Goal: Information Seeking & Learning: Learn about a topic

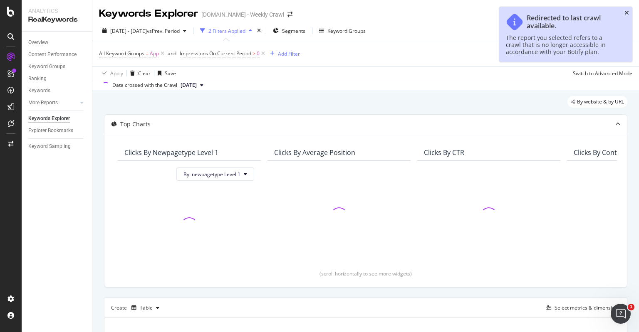
click at [627, 11] on icon "close toast" at bounding box center [626, 13] width 5 height 6
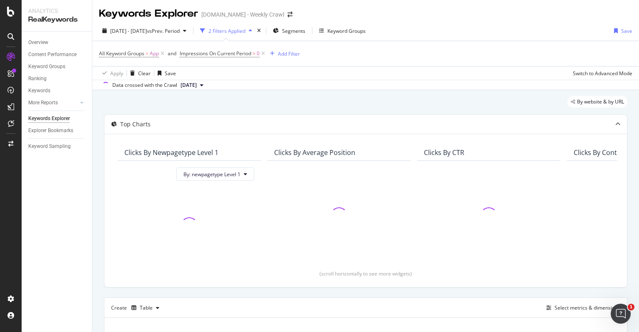
click at [416, 46] on div "All Keyword Groups = App and Impressions On Current Period > 0 Add Filter" at bounding box center [365, 53] width 533 height 25
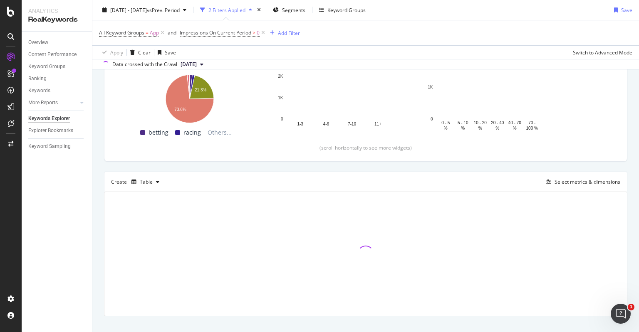
scroll to position [138, 0]
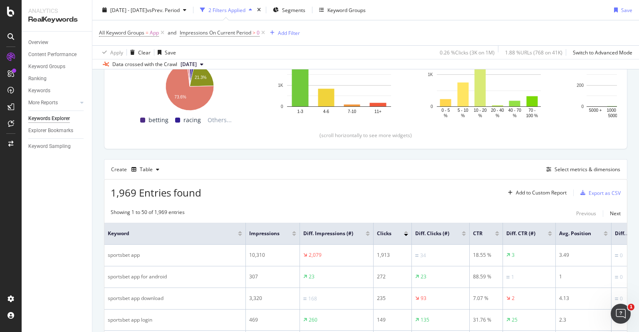
click at [88, 191] on div "Overview Content Performance Keyword Groups Ranking Keywords More Reports Count…" at bounding box center [57, 182] width 70 height 301
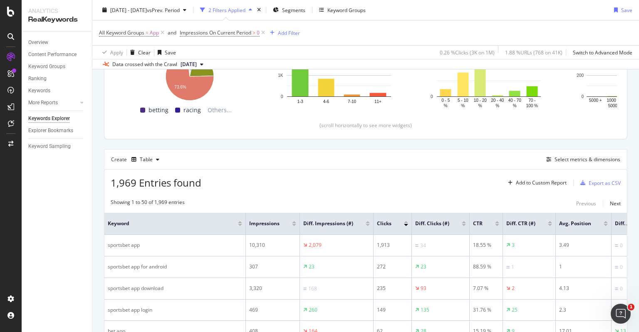
scroll to position [149, 0]
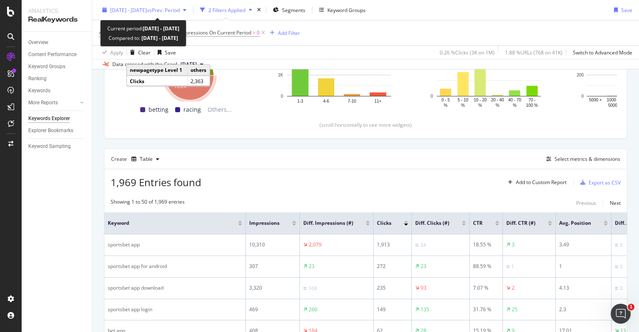
click at [180, 6] on span "vs Prev. Period" at bounding box center [163, 9] width 33 height 7
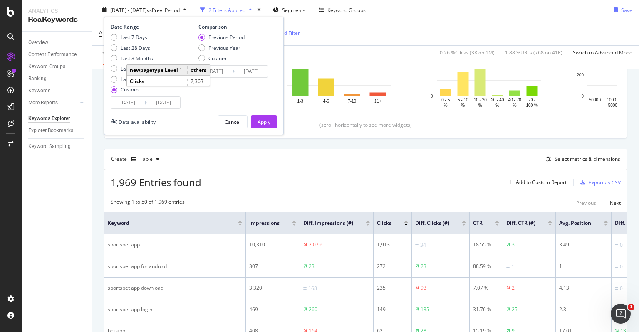
click at [133, 104] on input "[DATE]" at bounding box center [127, 103] width 33 height 12
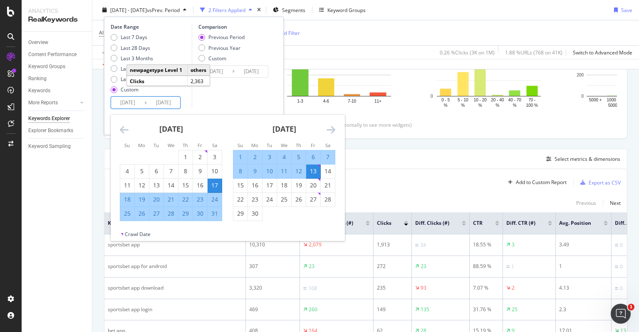
click at [328, 129] on icon "Move forward to switch to the next month." at bounding box center [330, 130] width 9 height 10
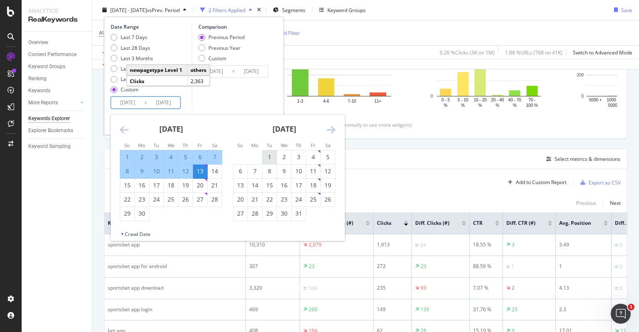
click at [266, 154] on div "1" at bounding box center [269, 157] width 14 height 8
type input "[DATE]"
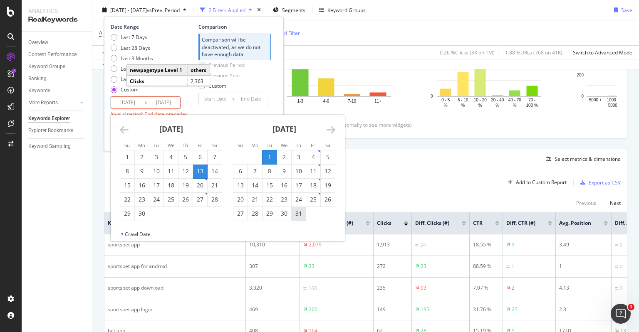
click at [293, 212] on div "31" at bounding box center [299, 214] width 14 height 8
type input "[DATE]"
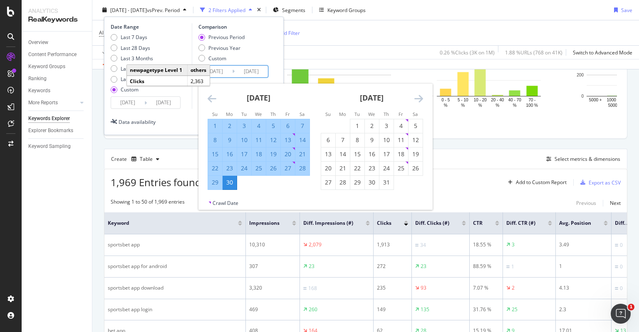
click at [235, 72] on input "[DATE]" at bounding box center [251, 72] width 33 height 12
click at [210, 99] on icon "Move backward to switch to the previous month." at bounding box center [212, 99] width 9 height 10
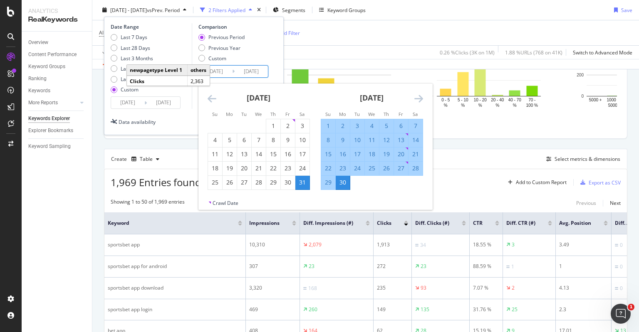
click at [210, 99] on icon "Move backward to switch to the previous month." at bounding box center [212, 99] width 9 height 10
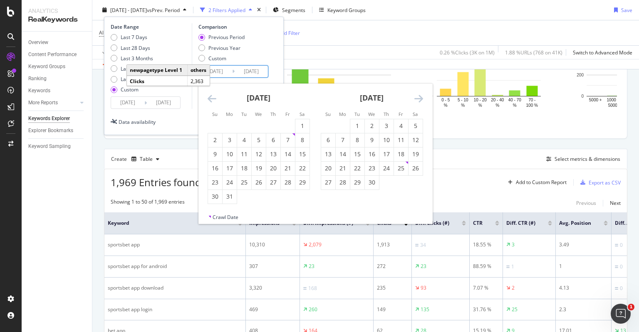
click at [210, 99] on icon "Move backward to switch to the previous month." at bounding box center [212, 99] width 9 height 10
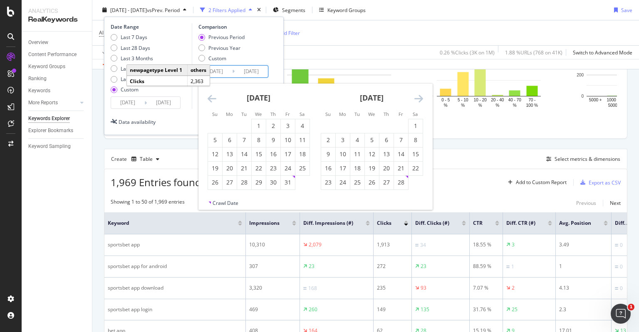
click at [210, 99] on icon "Move backward to switch to the previous month." at bounding box center [212, 99] width 9 height 10
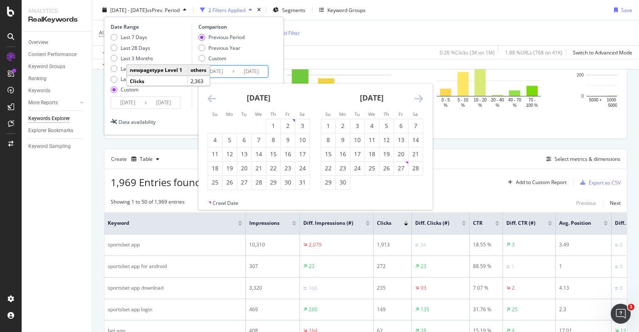
click at [210, 99] on icon "Move backward to switch to the previous month." at bounding box center [212, 99] width 9 height 10
click at [232, 127] on div "1" at bounding box center [229, 126] width 14 height 8
type input "[DATE]"
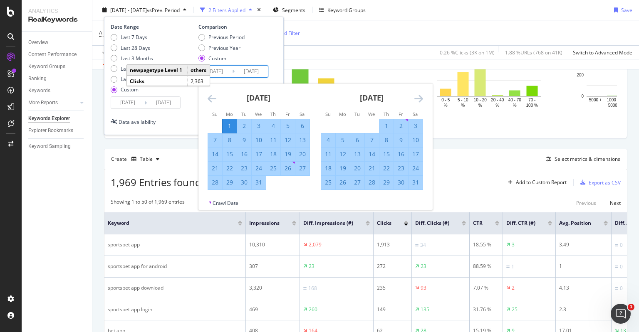
click at [260, 185] on div "31" at bounding box center [259, 182] width 14 height 8
type input "[DATE]"
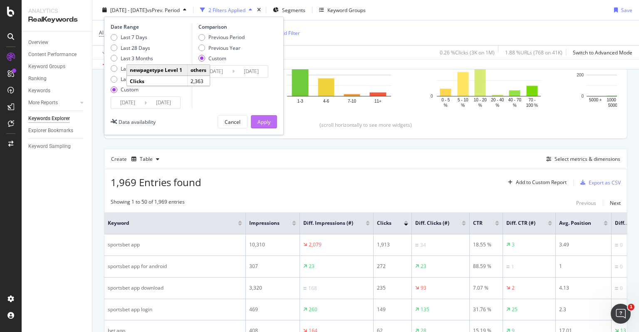
click at [264, 125] on div "Apply" at bounding box center [263, 121] width 13 height 7
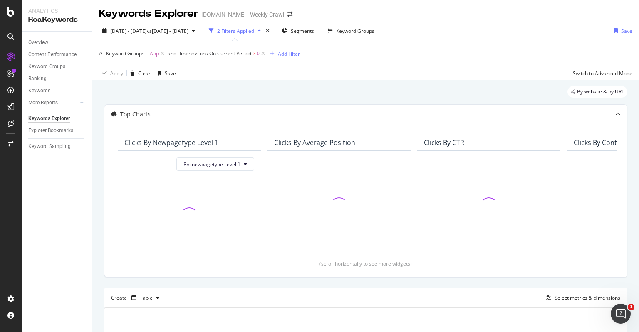
click at [97, 186] on div "By website & by URL Top Charts Clicks By newpagetype Level 1 By: newpagetype Le…" at bounding box center [365, 270] width 546 height 381
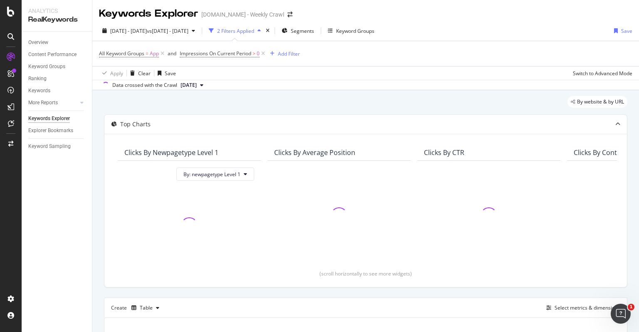
click at [74, 186] on div "Overview Content Performance Keyword Groups Ranking Keywords More Reports Count…" at bounding box center [57, 182] width 70 height 301
click at [96, 186] on div "By website & by URL Top Charts Clicks By newpagetype Level 1 By: newpagetype Le…" at bounding box center [365, 280] width 546 height 381
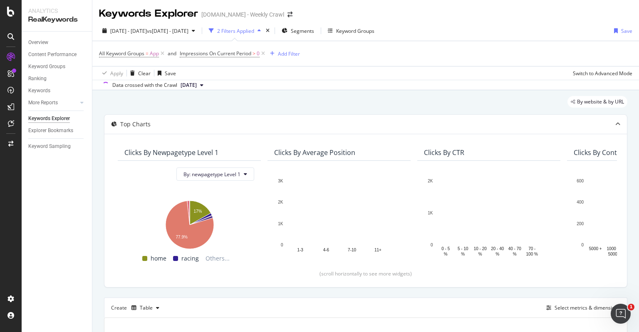
click at [96, 186] on div "By website & by URL Top Charts Clicks By newpagetype Level 1 By: newpagetype Le…" at bounding box center [365, 280] width 546 height 381
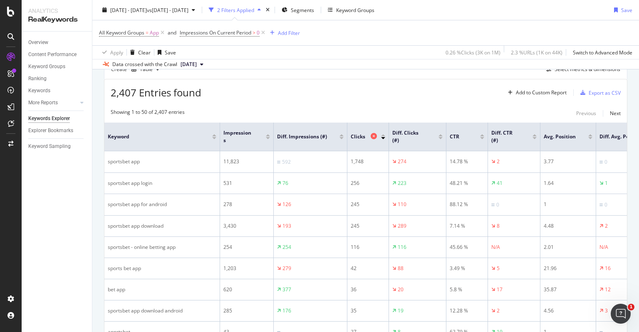
scroll to position [239, 0]
click at [588, 90] on div "Export as CSV" at bounding box center [604, 92] width 32 height 7
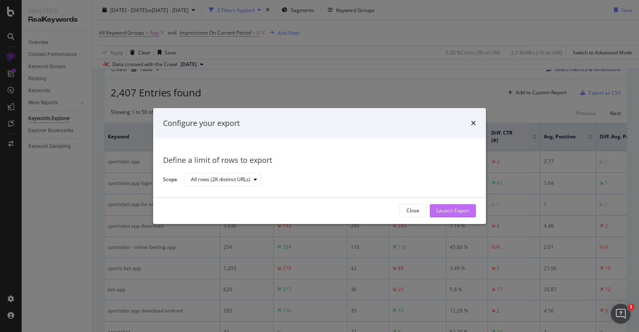
drag, startPoint x: 423, startPoint y: 208, endPoint x: 437, endPoint y: 211, distance: 14.1
click at [437, 211] on div "Close Launch Export" at bounding box center [437, 210] width 77 height 13
click at [437, 211] on div "Launch Export" at bounding box center [452, 211] width 33 height 7
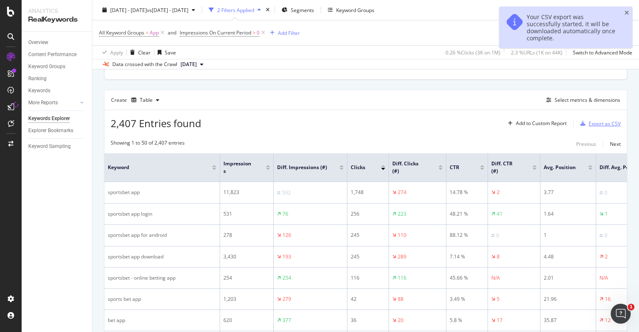
scroll to position [205, 0]
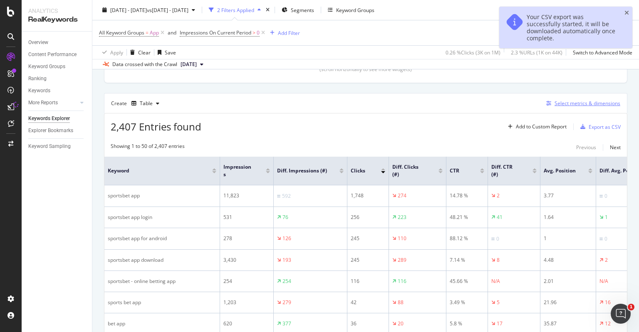
click at [571, 103] on div "Select metrics & dimensions" at bounding box center [587, 103] width 66 height 7
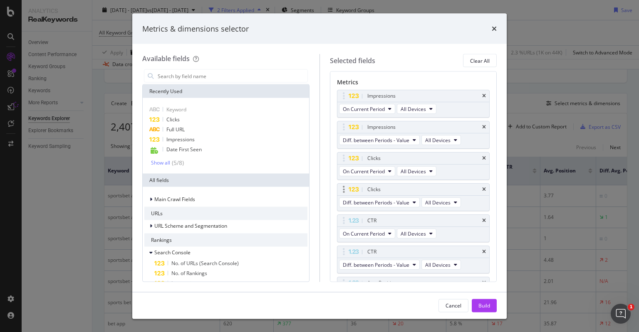
scroll to position [44, 0]
click at [496, 30] on icon "times" at bounding box center [494, 28] width 5 height 7
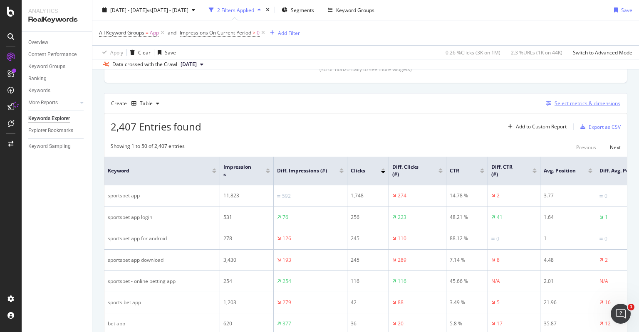
click at [561, 103] on div "Select metrics & dimensions" at bounding box center [587, 103] width 66 height 7
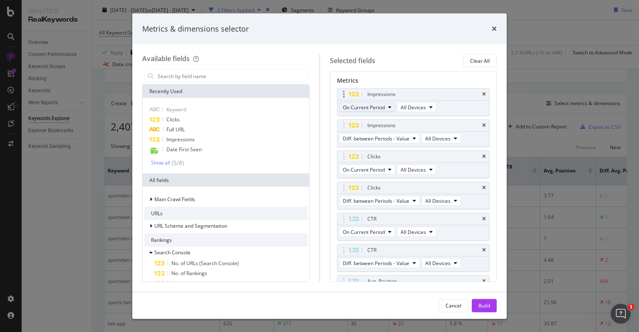
scroll to position [56, 0]
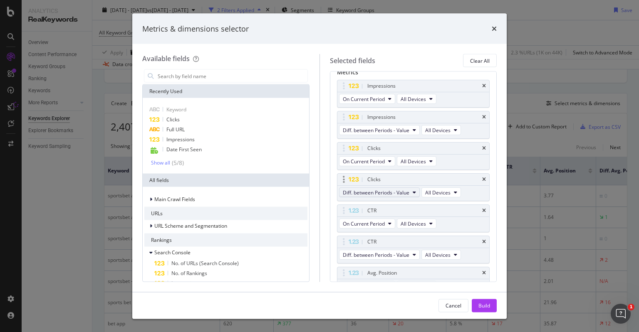
click at [377, 191] on span "Diff. between Periods - Value" at bounding box center [376, 192] width 67 height 7
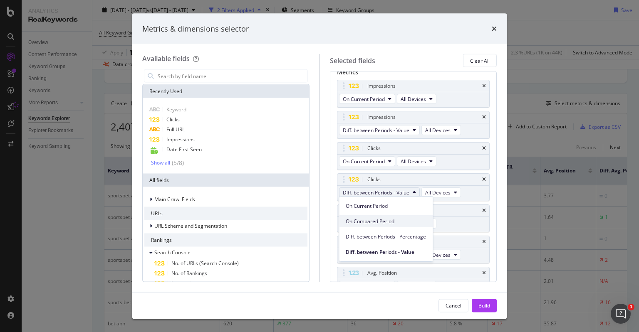
click at [383, 218] on span "On Compared Period" at bounding box center [386, 221] width 80 height 7
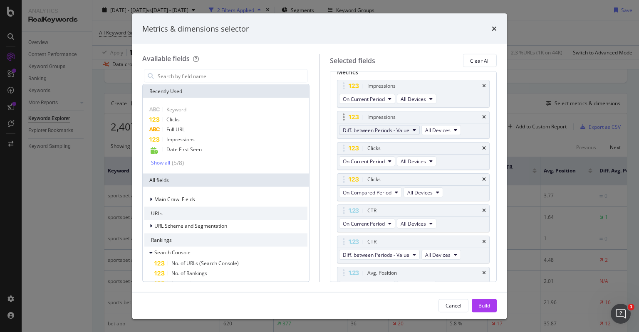
click at [393, 129] on span "Diff. between Periods - Value" at bounding box center [376, 129] width 67 height 7
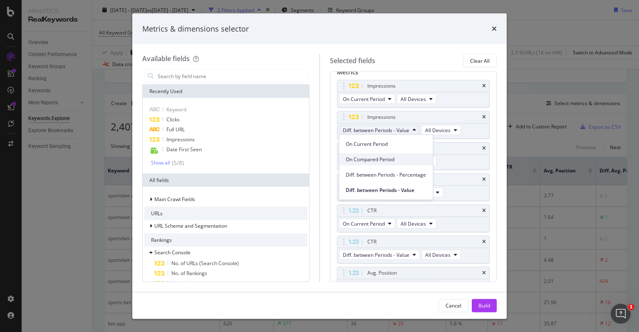
click at [374, 158] on span "On Compared Period" at bounding box center [386, 159] width 80 height 7
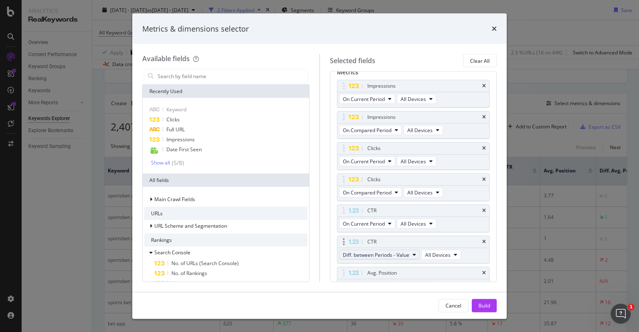
click at [385, 252] on span "Diff. between Periods - Value" at bounding box center [376, 254] width 67 height 7
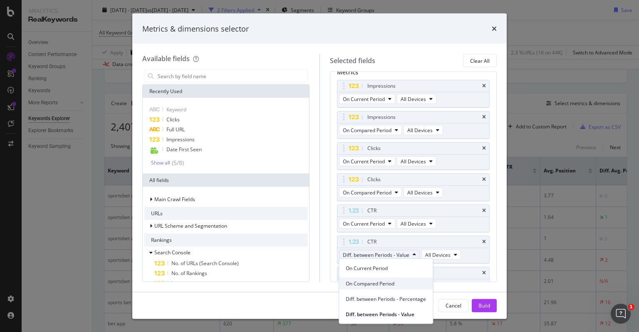
click at [375, 282] on span "On Compared Period" at bounding box center [386, 283] width 80 height 7
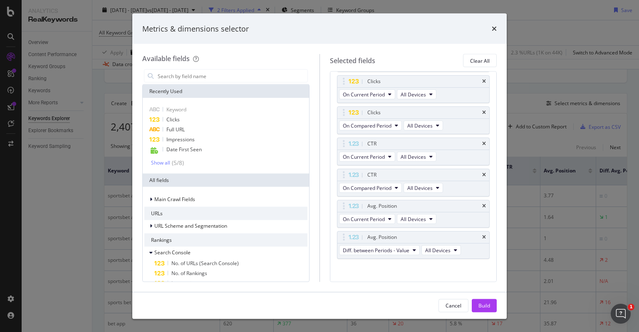
scroll to position [123, 0]
click at [395, 250] on span "Diff. between Periods - Value" at bounding box center [376, 250] width 67 height 7
click at [379, 281] on span "On Compared Period" at bounding box center [386, 278] width 80 height 7
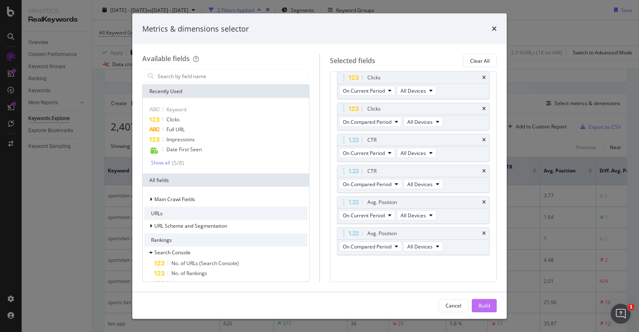
click at [480, 306] on div "Build" at bounding box center [484, 305] width 12 height 7
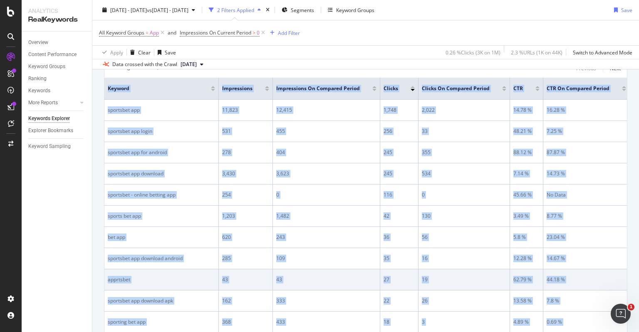
scroll to position [308, 0]
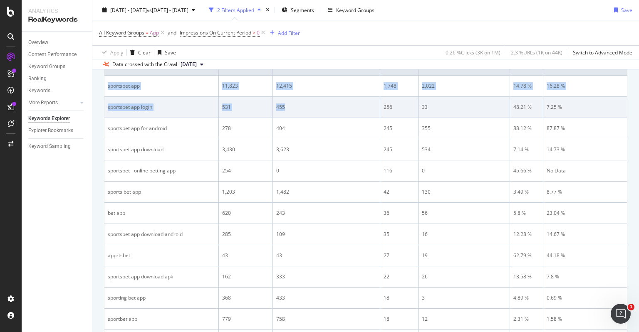
drag, startPoint x: 107, startPoint y: 154, endPoint x: 291, endPoint y: 99, distance: 191.9
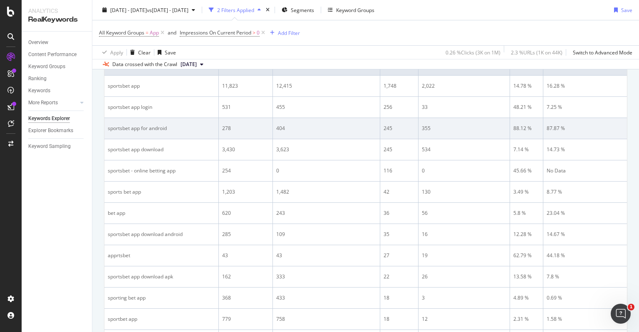
click at [291, 126] on div "404" at bounding box center [326, 128] width 100 height 7
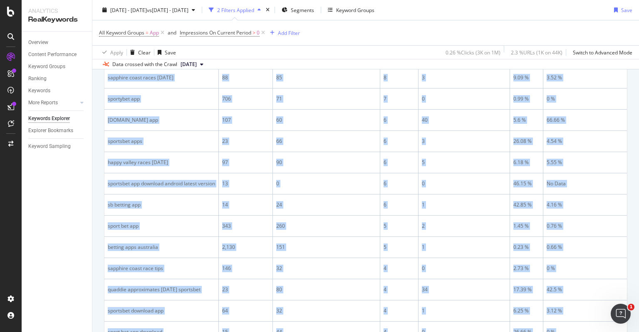
scroll to position [845, 0]
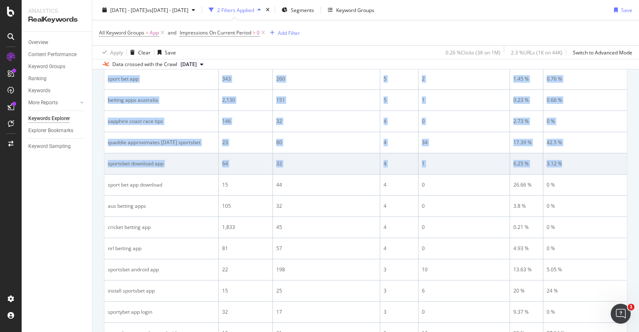
drag, startPoint x: 107, startPoint y: 156, endPoint x: 585, endPoint y: 153, distance: 478.2
click at [585, 153] on table "Keyword Impressions Impressions On Compared Period Clicks Clicks On Compared Pe…" at bounding box center [448, 57] width 689 height 1082
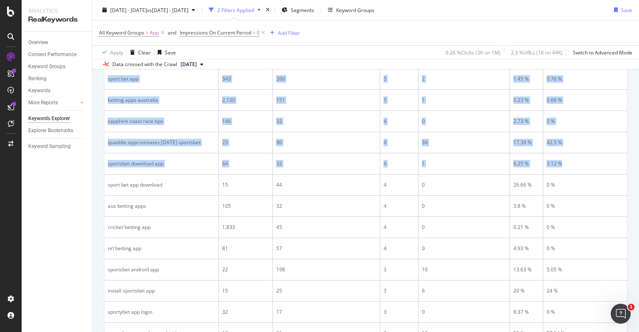
copy table "Keyword Impressions Impressions On Compared Period Clicks Clicks On Compared Pe…"
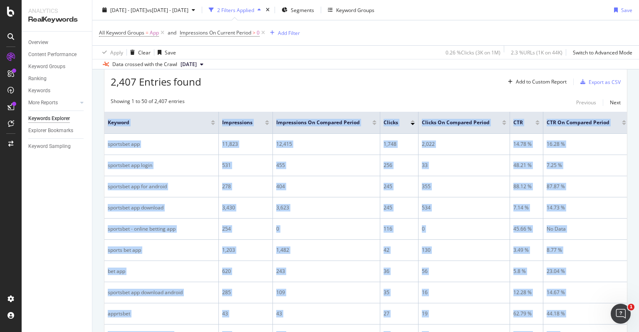
scroll to position [253, 0]
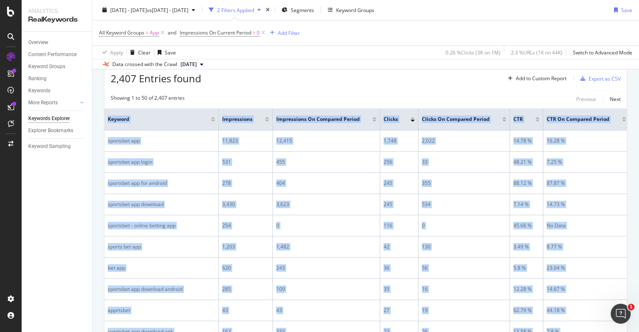
click at [204, 219] on td "sportsbet - online betting app" at bounding box center [161, 225] width 114 height 21
